Goal: Task Accomplishment & Management: Use online tool/utility

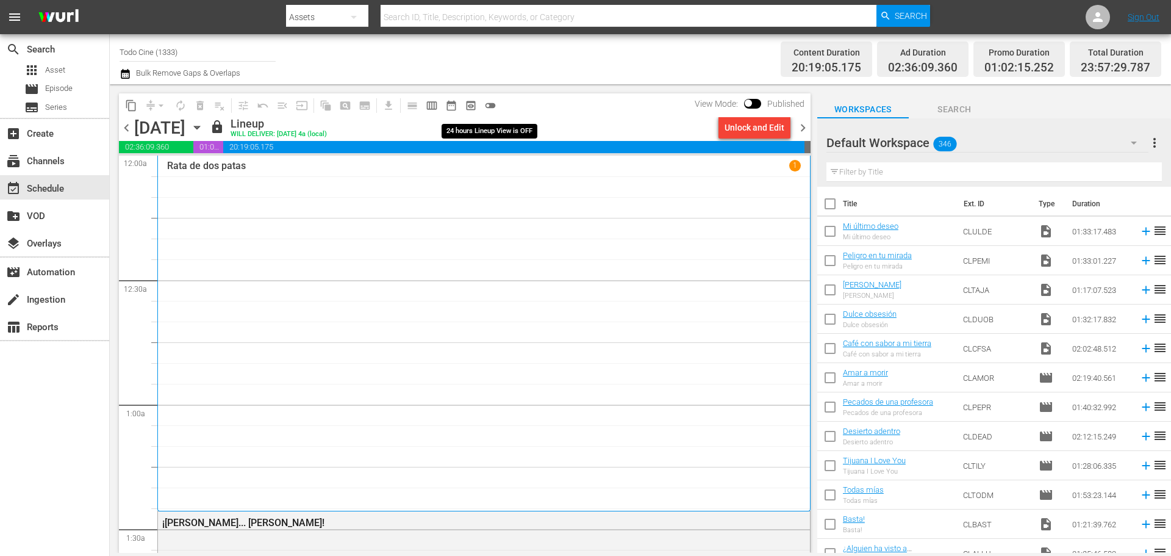
drag, startPoint x: 491, startPoint y: 102, endPoint x: 492, endPoint y: 110, distance: 7.4
click at [491, 102] on span "toggle_off" at bounding box center [490, 105] width 12 height 12
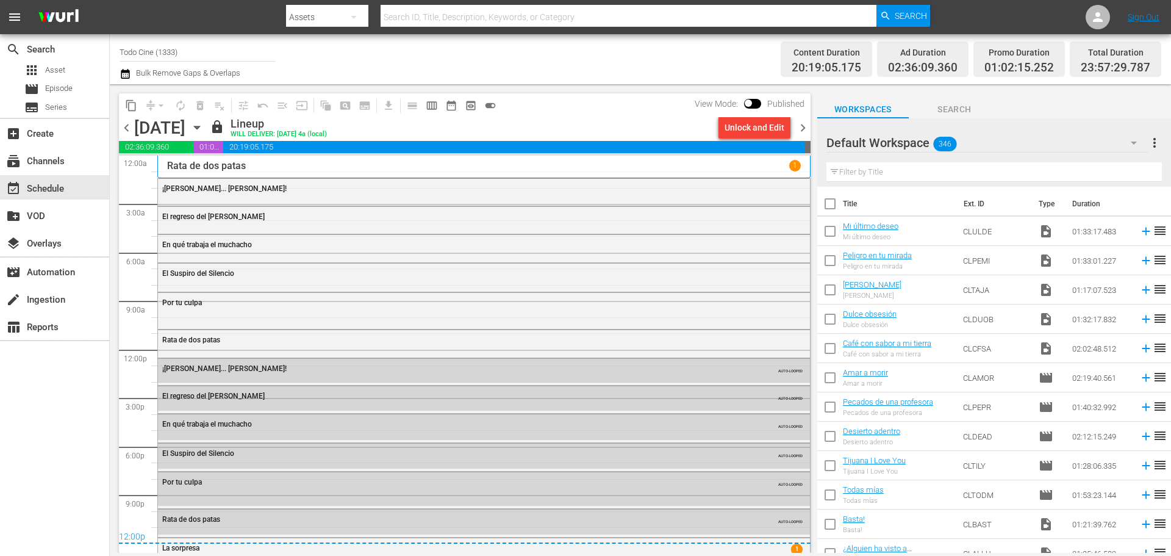
click at [127, 127] on span "chevron_left" at bounding box center [126, 127] width 15 height 15
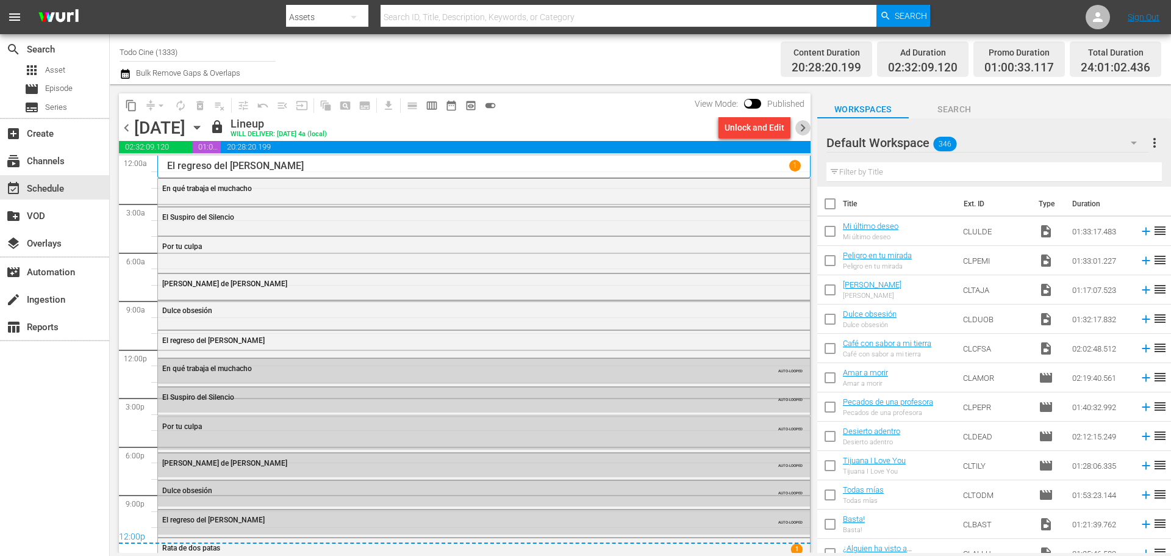
click at [805, 128] on span "chevron_right" at bounding box center [803, 127] width 15 height 15
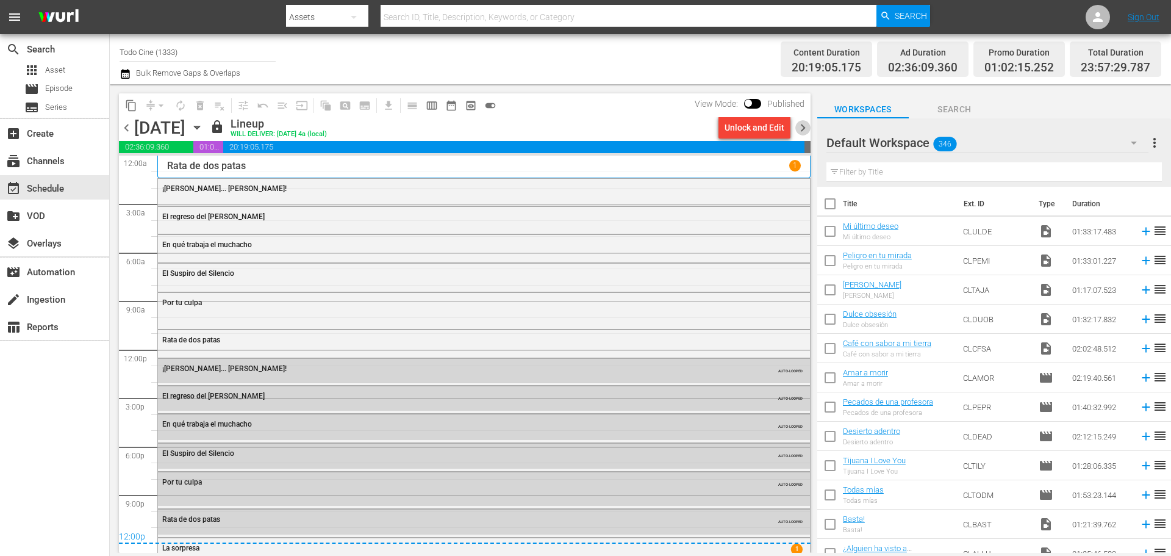
click at [803, 128] on span "chevron_right" at bounding box center [803, 127] width 15 height 15
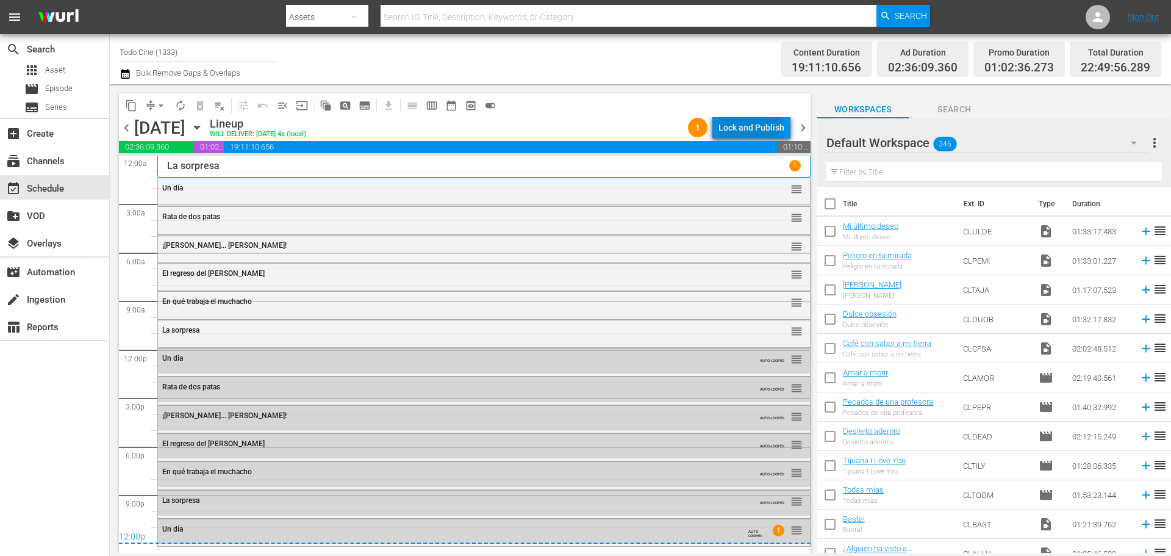
click at [738, 121] on div "Lock and Publish" at bounding box center [752, 128] width 66 height 22
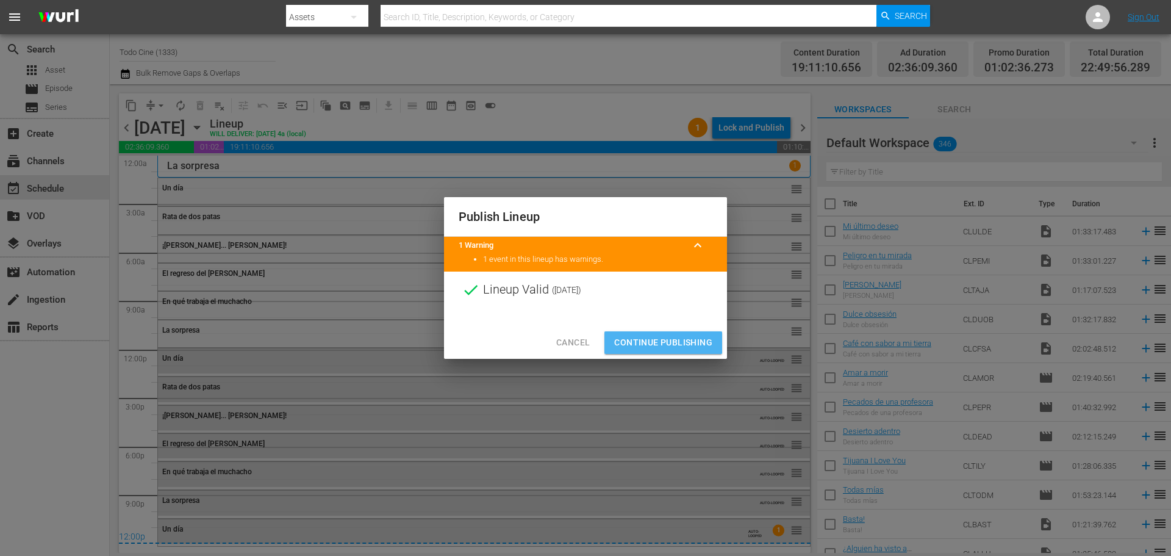
click at [656, 339] on span "Continue Publishing" at bounding box center [663, 342] width 98 height 15
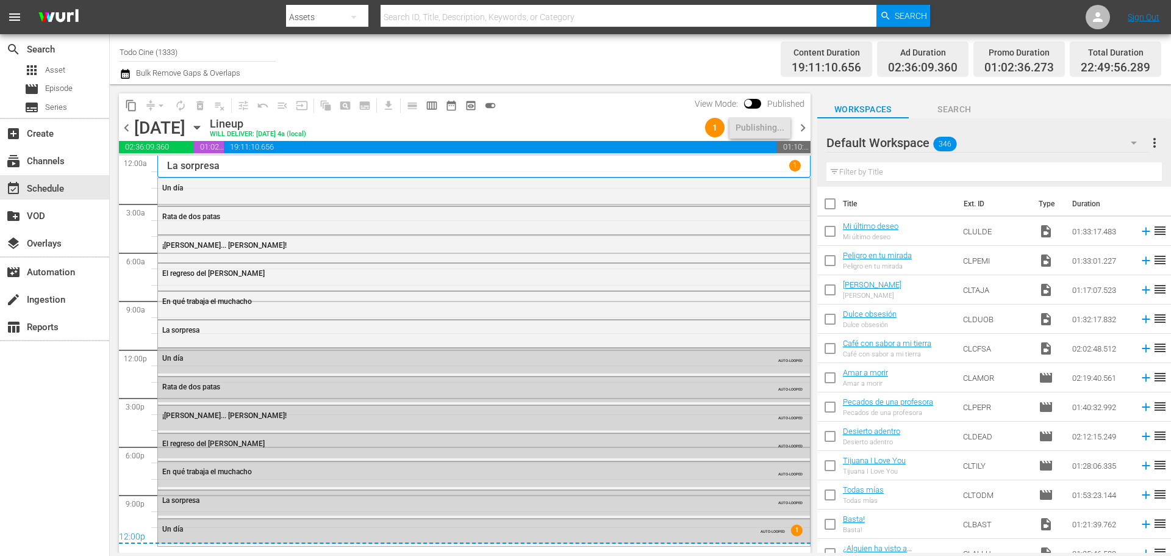
drag, startPoint x: 804, startPoint y: 127, endPoint x: 472, endPoint y: 128, distance: 331.9
click at [804, 127] on span "chevron_right" at bounding box center [803, 127] width 15 height 15
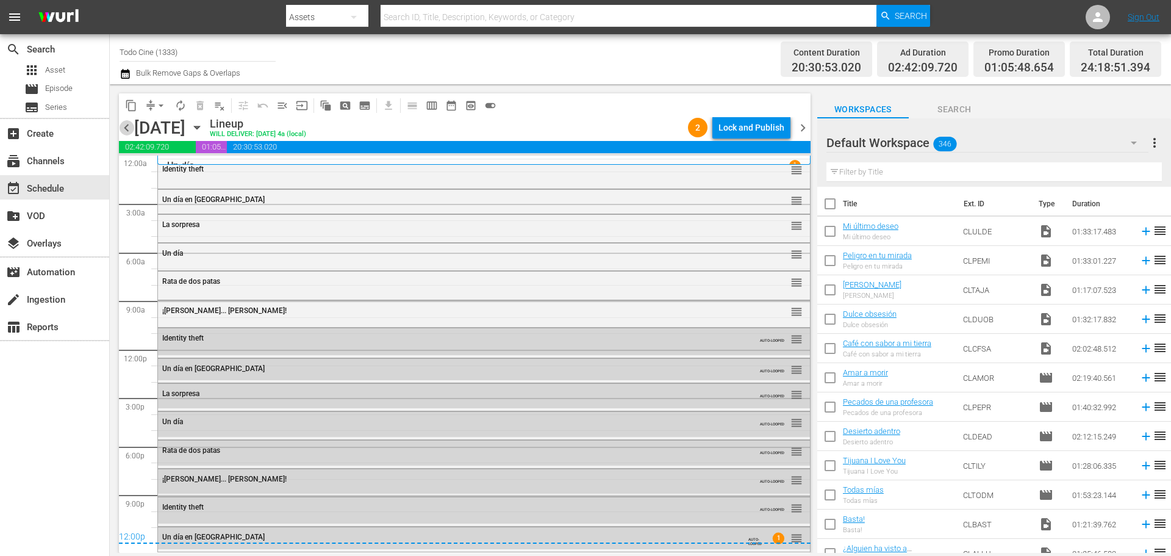
click at [126, 128] on span "chevron_left" at bounding box center [126, 127] width 15 height 15
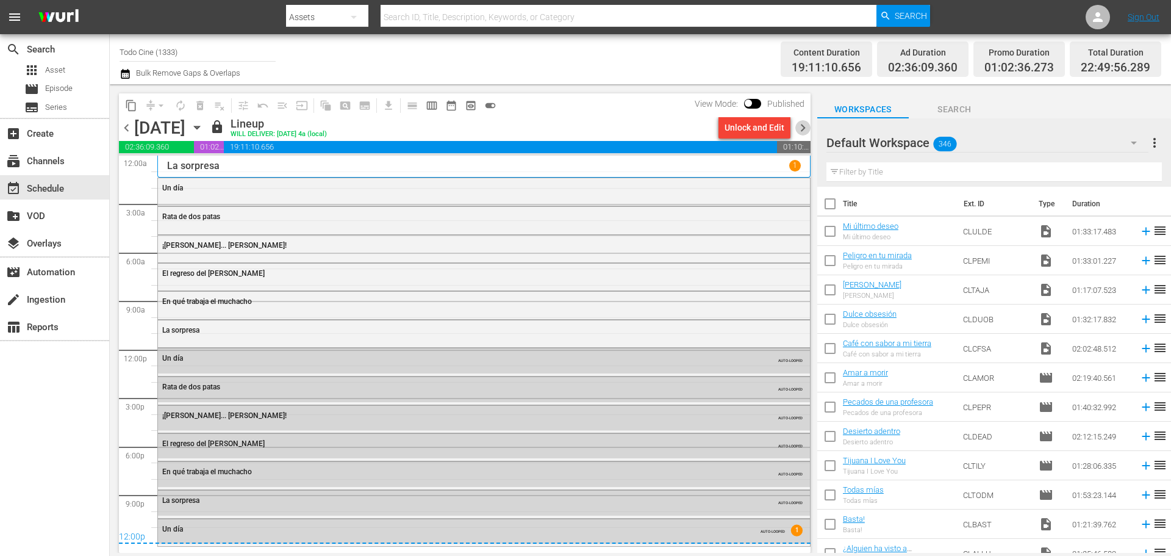
click at [802, 129] on span "chevron_right" at bounding box center [803, 127] width 15 height 15
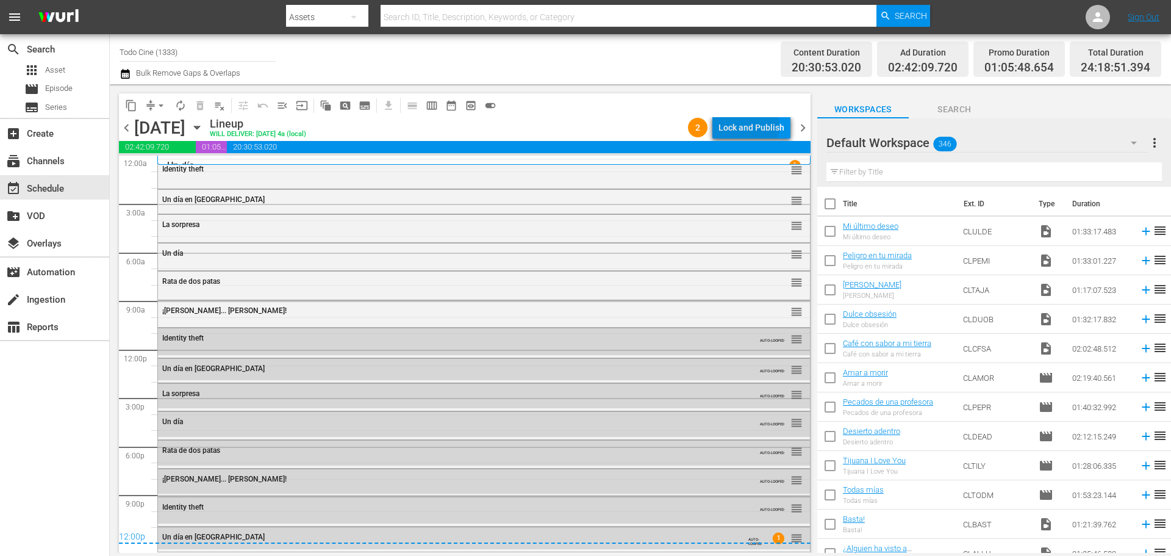
click at [747, 126] on div "Lock and Publish" at bounding box center [752, 128] width 66 height 22
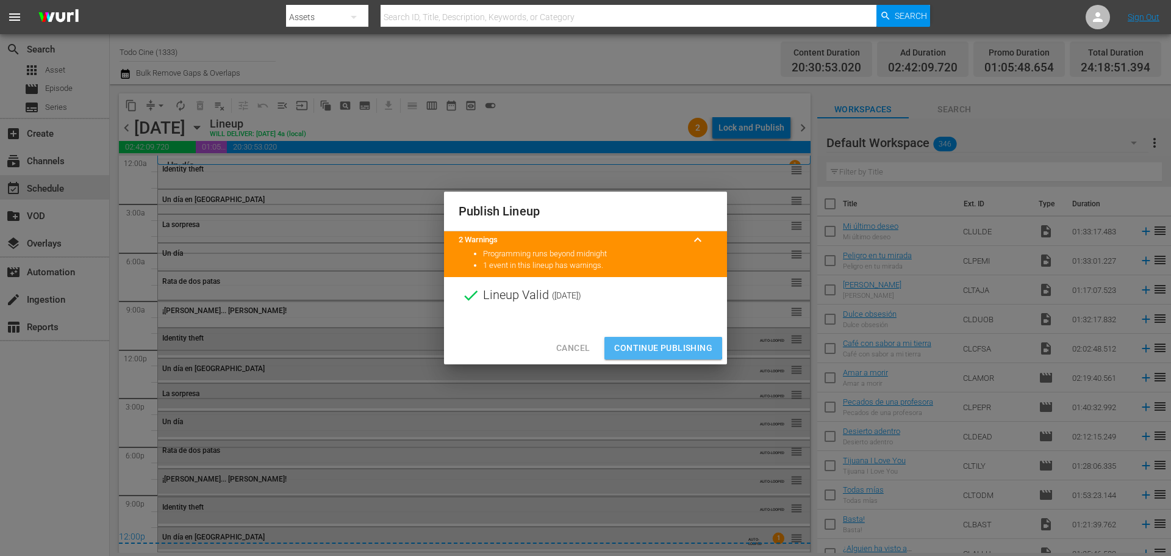
click at [658, 347] on span "Continue Publishing" at bounding box center [663, 347] width 98 height 15
